Goal: Task Accomplishment & Management: Manage account settings

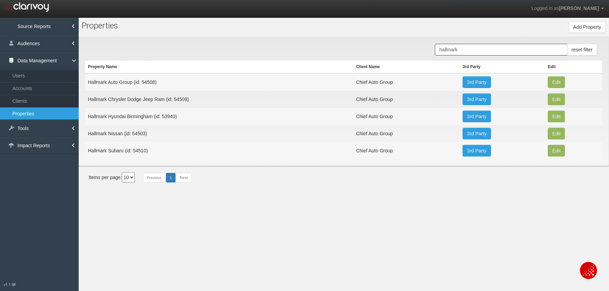
click at [468, 47] on input "hallmark" at bounding box center [501, 50] width 132 height 12
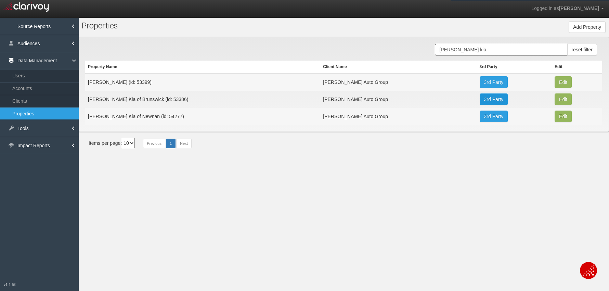
type input "[PERSON_NAME] kia"
click at [481, 99] on link "3rd Party" at bounding box center [494, 99] width 28 height 12
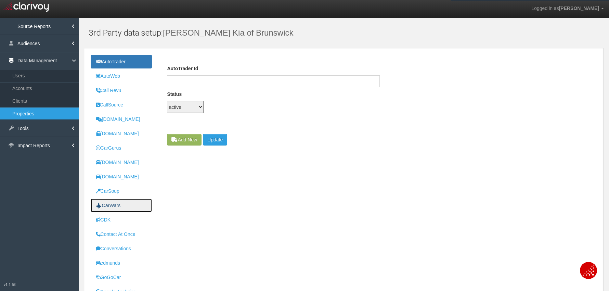
click at [114, 206] on uib-tab-heading "CarWars" at bounding box center [108, 205] width 25 height 5
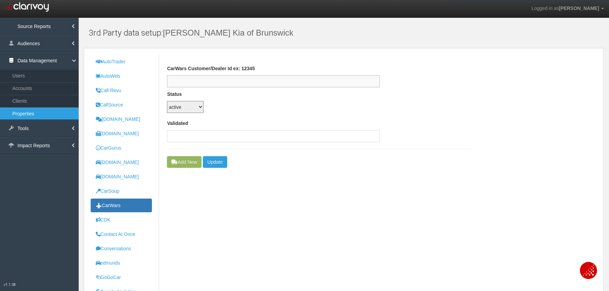
click at [208, 80] on input "text" at bounding box center [273, 81] width 213 height 12
paste input "187512"
type input "187512"
click at [199, 141] on input "text" at bounding box center [273, 136] width 213 height 12
paste input "187512"
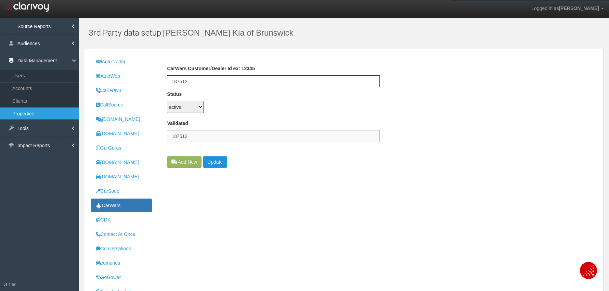
type input "187512"
click at [215, 161] on button "Update" at bounding box center [215, 162] width 24 height 12
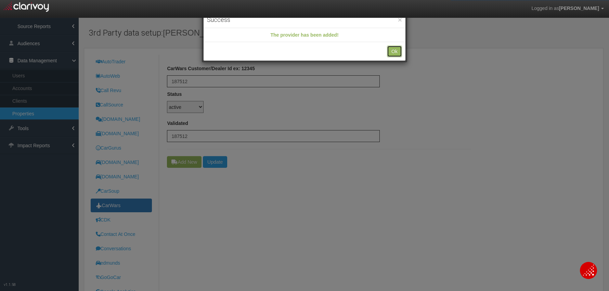
click at [399, 52] on button "Ok" at bounding box center [394, 52] width 15 height 12
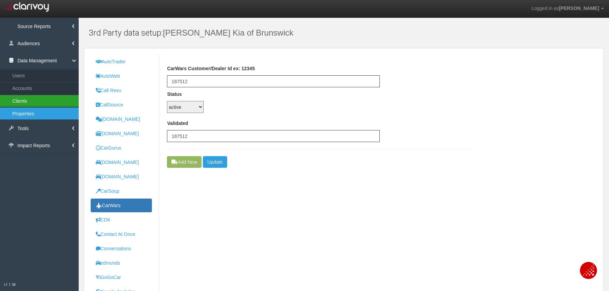
drag, startPoint x: 55, startPoint y: 114, endPoint x: 7, endPoint y: 96, distance: 51.7
click at [55, 114] on link "Properties" at bounding box center [39, 113] width 79 height 12
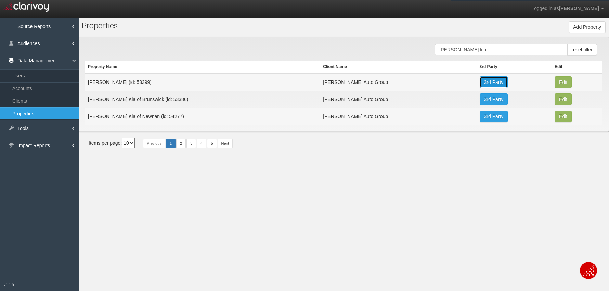
click at [480, 82] on link "3rd Party" at bounding box center [494, 82] width 28 height 12
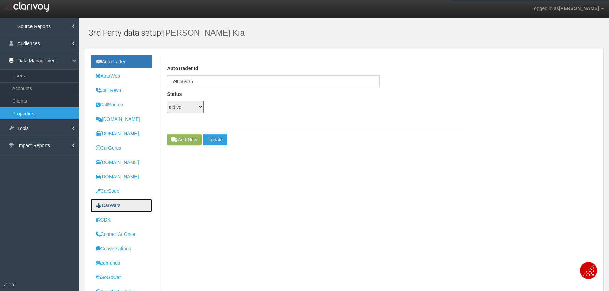
click at [124, 206] on link "CarWars" at bounding box center [121, 206] width 61 height 14
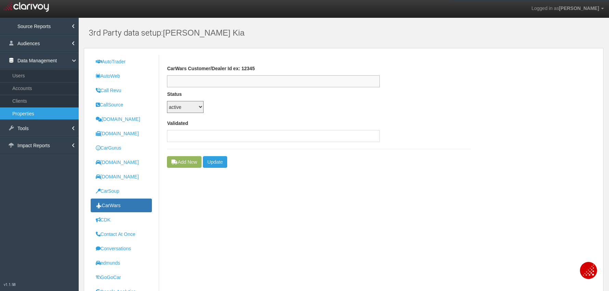
click at [194, 82] on input "text" at bounding box center [273, 81] width 213 height 12
paste input "187741"
type input "187741"
click at [212, 135] on input "text" at bounding box center [273, 136] width 213 height 12
paste input "187741"
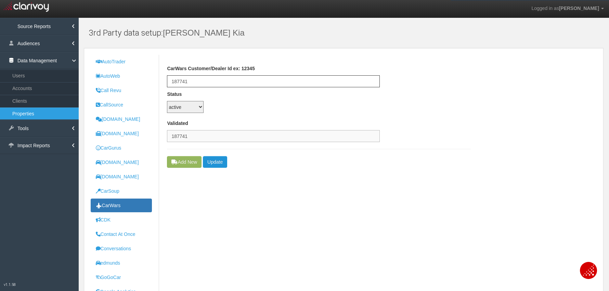
type input "187741"
click at [219, 162] on button "Update" at bounding box center [215, 162] width 24 height 12
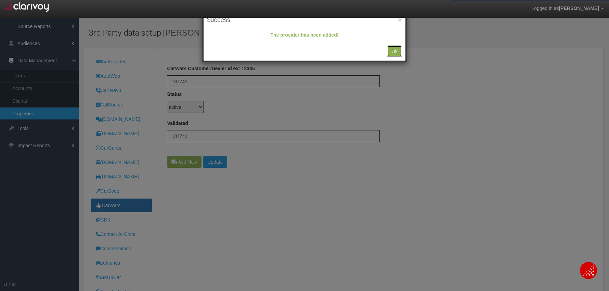
click at [392, 52] on button "Ok" at bounding box center [394, 52] width 15 height 12
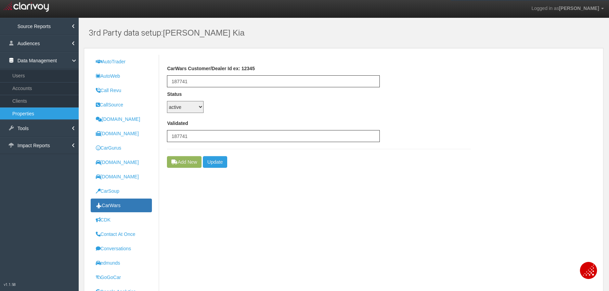
click at [44, 112] on link "Properties" at bounding box center [39, 113] width 79 height 12
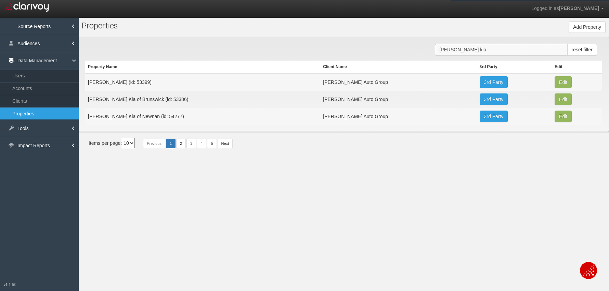
click at [461, 47] on input "[PERSON_NAME] kia" at bounding box center [501, 50] width 132 height 12
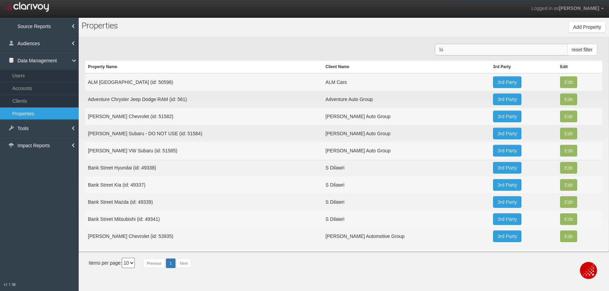
type input "l"
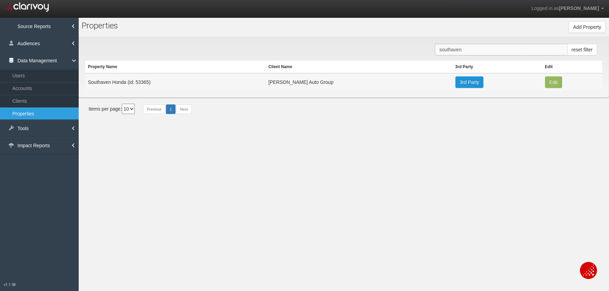
type input "southaven"
click at [456, 82] on link "3rd Party" at bounding box center [470, 82] width 28 height 12
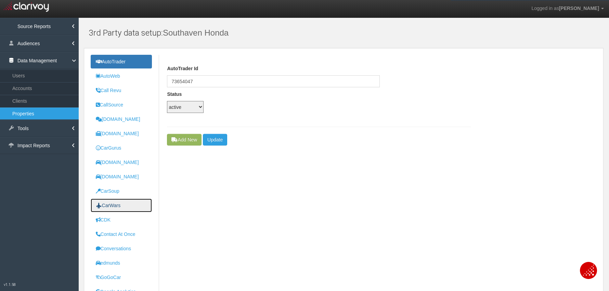
click at [115, 201] on link "CarWars" at bounding box center [121, 206] width 61 height 14
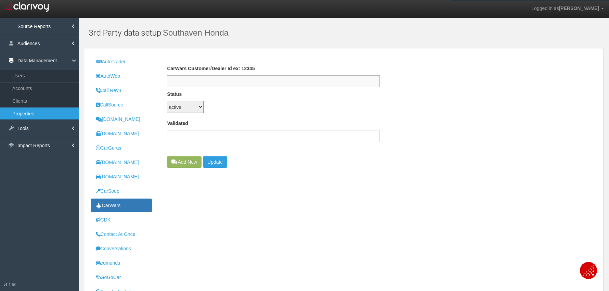
click at [205, 79] on input "text" at bounding box center [273, 81] width 213 height 12
paste input "187742"
type input "187742"
click at [221, 141] on input "text" at bounding box center [273, 136] width 213 height 12
paste input "187742"
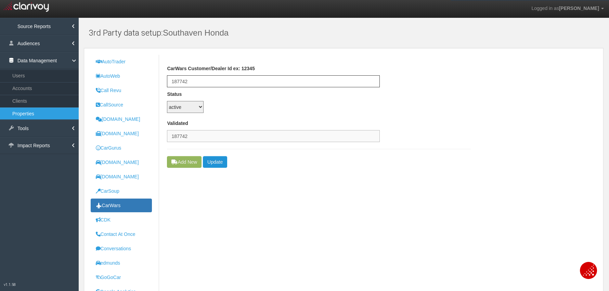
type input "187742"
click at [223, 163] on button "Update" at bounding box center [215, 162] width 24 height 12
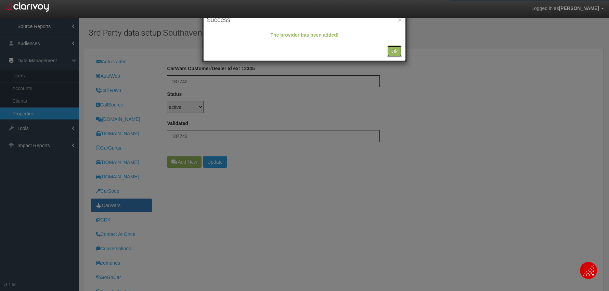
drag, startPoint x: 393, startPoint y: 50, endPoint x: 382, endPoint y: 55, distance: 12.0
click at [393, 50] on button "Ok" at bounding box center [394, 52] width 15 height 12
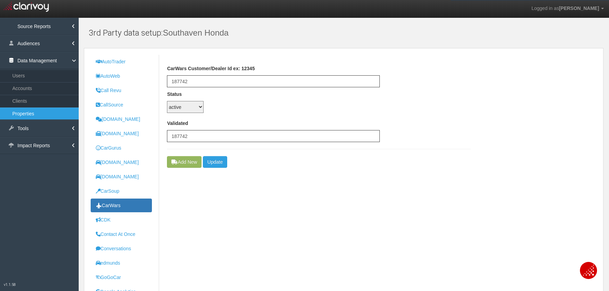
drag, startPoint x: 39, startPoint y: 112, endPoint x: 15, endPoint y: 109, distance: 23.9
click at [39, 112] on link "Properties" at bounding box center [39, 113] width 79 height 12
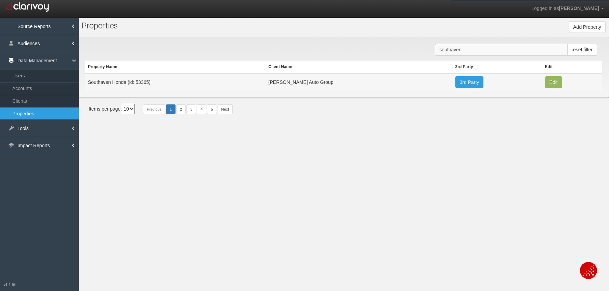
click at [452, 52] on input "southaven" at bounding box center [501, 50] width 132 height 12
type input "honda of the"
click at [464, 83] on link "3rd Party" at bounding box center [476, 82] width 28 height 12
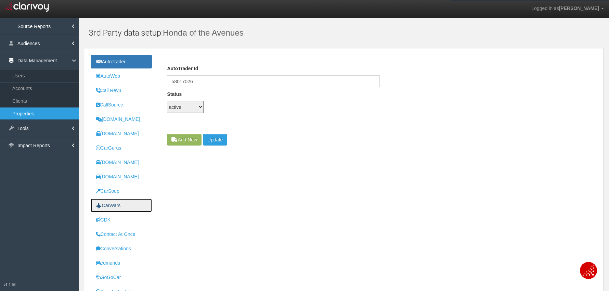
click at [114, 203] on uib-tab-heading "CarWars" at bounding box center [108, 205] width 25 height 5
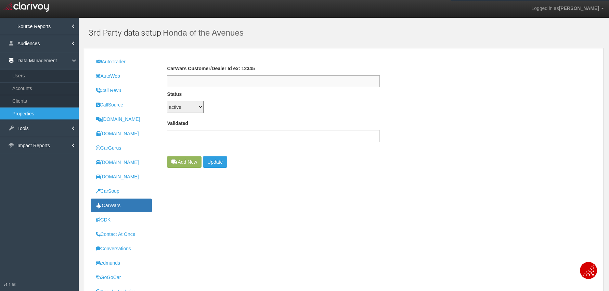
click at [210, 82] on input "text" at bounding box center [273, 81] width 213 height 12
paste input "186496"
type input "186496"
click at [216, 140] on input "text" at bounding box center [273, 136] width 213 height 12
paste input "186496"
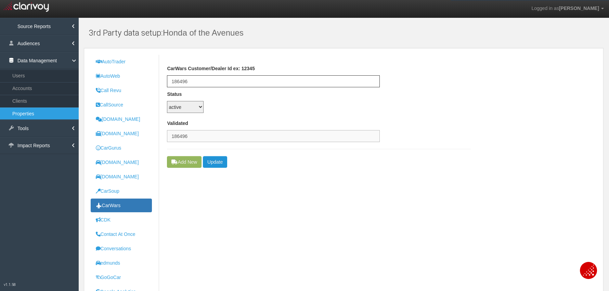
type input "186496"
click at [221, 162] on button "Update" at bounding box center [215, 162] width 24 height 12
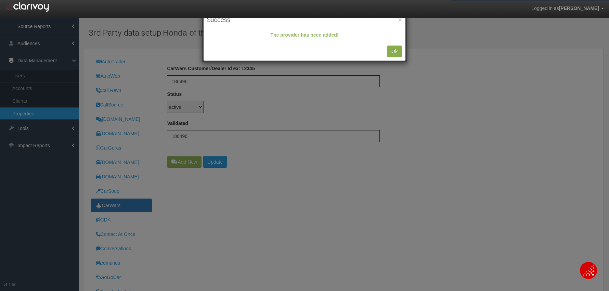
click at [401, 52] on div "Ok" at bounding box center [305, 51] width 202 height 18
click at [398, 52] on button "Ok" at bounding box center [394, 52] width 15 height 12
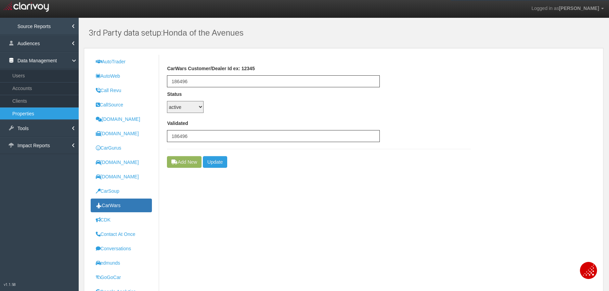
drag, startPoint x: 37, startPoint y: 116, endPoint x: 5, endPoint y: 27, distance: 94.0
click at [37, 116] on link "Properties" at bounding box center [39, 113] width 79 height 12
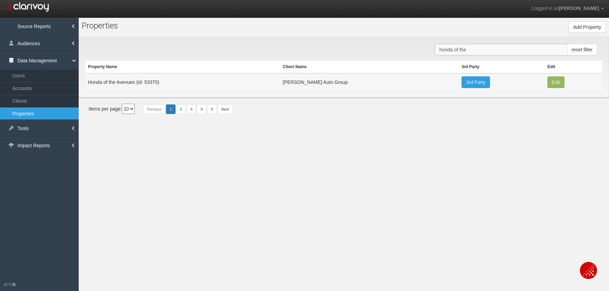
click at [451, 49] on input "honda of the" at bounding box center [501, 50] width 132 height 12
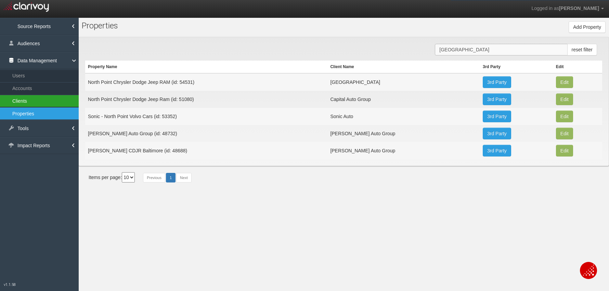
type input "[GEOGRAPHIC_DATA]"
click at [490, 83] on link "3rd Party" at bounding box center [497, 82] width 28 height 12
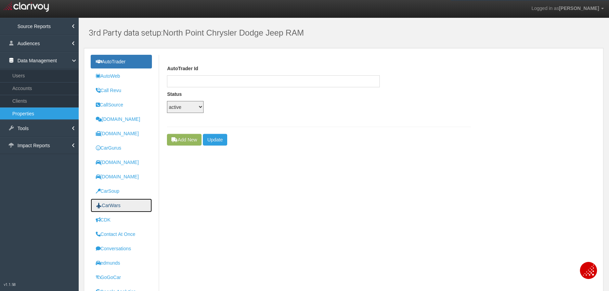
click at [111, 207] on uib-tab-heading "CarWars" at bounding box center [108, 205] width 25 height 5
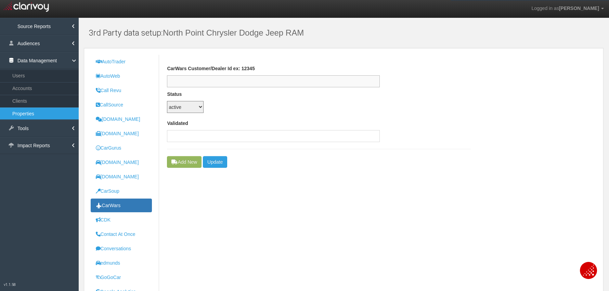
click at [196, 78] on input "text" at bounding box center [273, 81] width 213 height 12
paste input "81644"
type input "81644"
click at [186, 138] on input "text" at bounding box center [273, 136] width 213 height 12
paste input "81644"
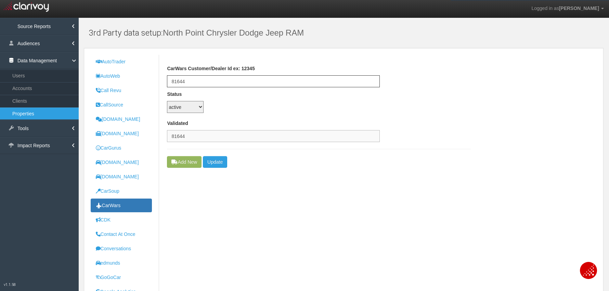
type input "81644"
click at [221, 163] on button "Update" at bounding box center [215, 162] width 24 height 12
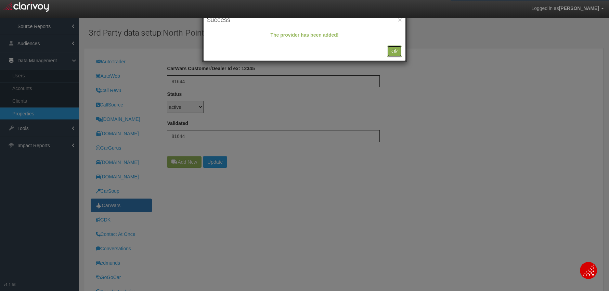
click at [394, 53] on button "Ok" at bounding box center [394, 52] width 15 height 12
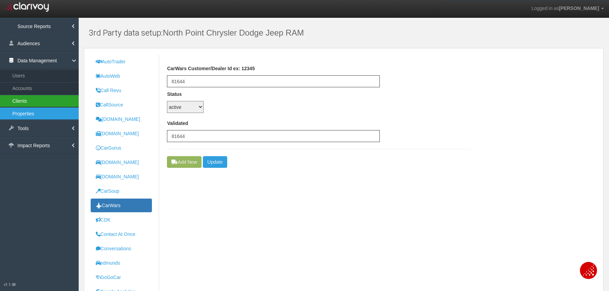
drag, startPoint x: 25, startPoint y: 114, endPoint x: 10, endPoint y: 105, distance: 17.6
click at [25, 114] on link "Properties" at bounding box center [39, 113] width 79 height 12
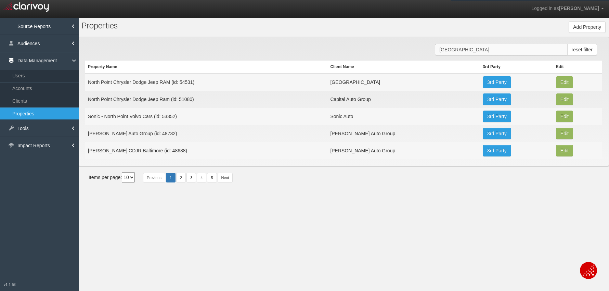
click at [462, 51] on input "[GEOGRAPHIC_DATA]" at bounding box center [501, 50] width 132 height 12
click at [460, 51] on input "[GEOGRAPHIC_DATA]" at bounding box center [501, 50] width 132 height 12
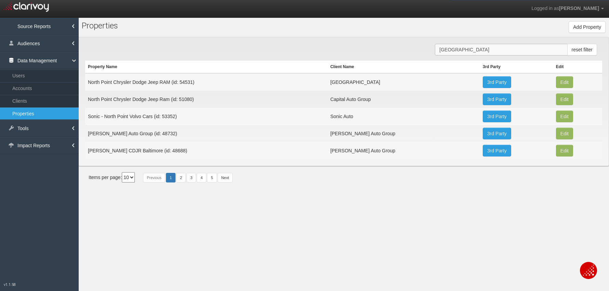
click at [460, 51] on input "[GEOGRAPHIC_DATA]" at bounding box center [501, 50] width 132 height 12
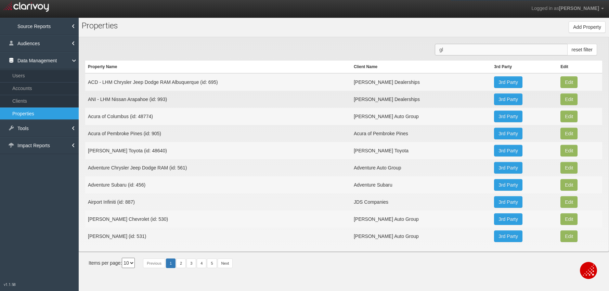
type input "g"
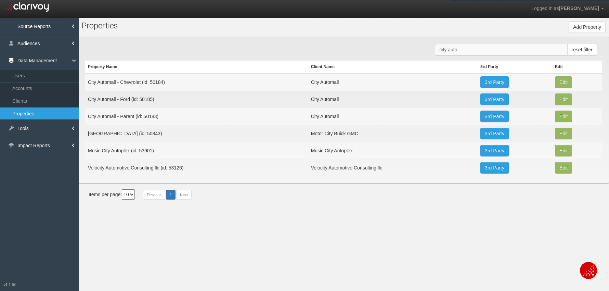
click at [450, 52] on input "city auto" at bounding box center [501, 50] width 132 height 12
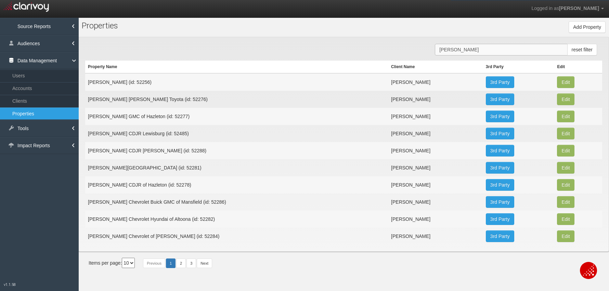
click at [464, 49] on input "[PERSON_NAME]" at bounding box center [501, 50] width 132 height 12
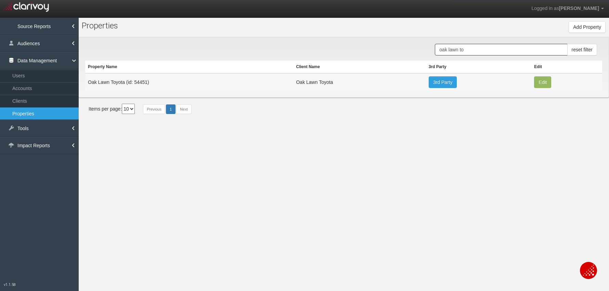
click at [139, 83] on td "Oak Lawn Toyota (id: 54451)" at bounding box center [189, 81] width 208 height 17
copy td "54451"
click at [450, 52] on input "oak lawn to" at bounding box center [501, 50] width 132 height 12
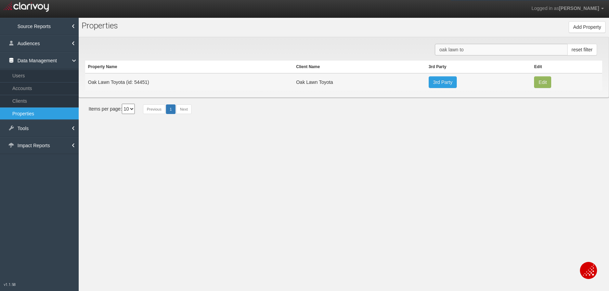
click at [450, 52] on input "oak lawn to" at bounding box center [501, 50] width 132 height 12
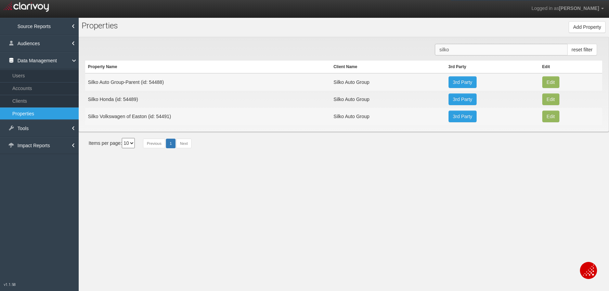
type input "silko"
